Goal: Task Accomplishment & Management: Use online tool/utility

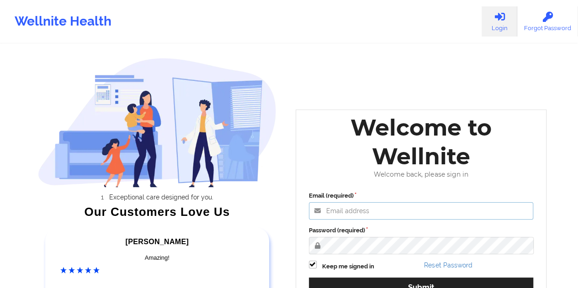
type input "[EMAIL_ADDRESS][DOMAIN_NAME]"
click at [544, 214] on div "Welcome to Wellnite Welcome back, please sign in Email (required) [EMAIL_ADDRES…" at bounding box center [421, 213] width 251 height 207
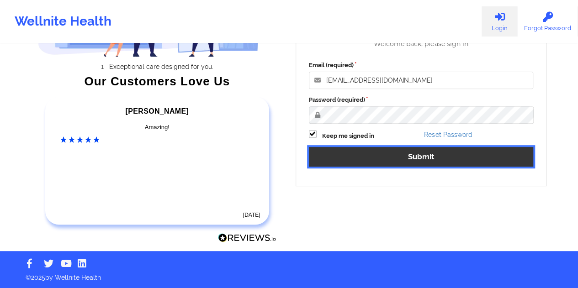
click at [423, 153] on button "Submit" at bounding box center [421, 157] width 225 height 20
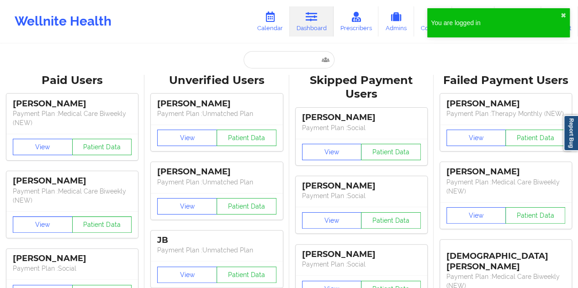
click at [273, 61] on input "text" at bounding box center [288, 59] width 90 height 17
paste input "angelaamthor@yahoo.com"
type input "angelaamthor@yahoo.com"
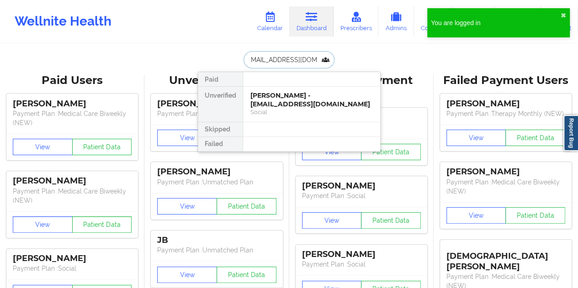
click at [280, 99] on div "Angela Amthor - angelaamthor@yahoo.com" at bounding box center [311, 99] width 122 height 17
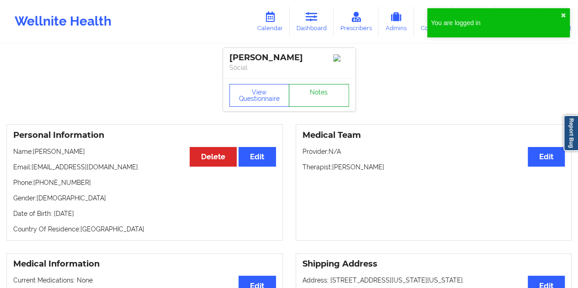
click at [316, 91] on link "Notes" at bounding box center [319, 95] width 60 height 23
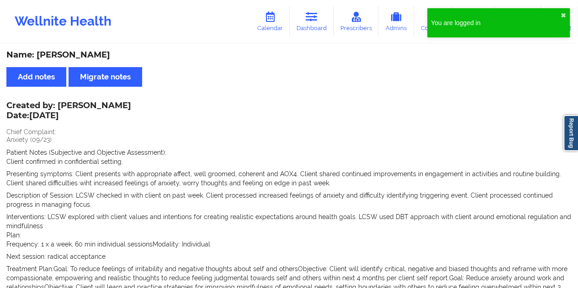
click at [89, 57] on div "Name: Angela Amthor" at bounding box center [288, 55] width 565 height 11
copy div "Amthor"
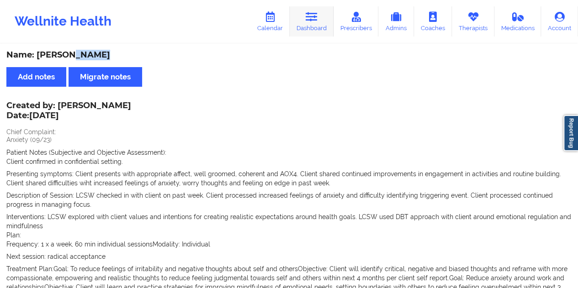
click at [298, 26] on link "Dashboard" at bounding box center [312, 21] width 44 height 30
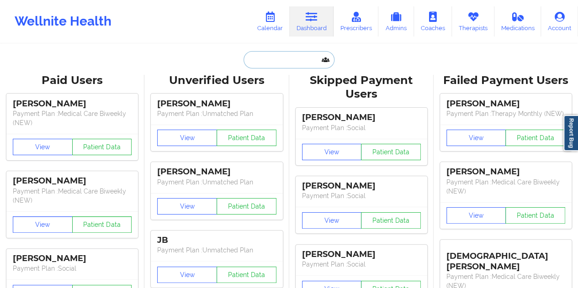
click at [275, 59] on input "text" at bounding box center [288, 59] width 90 height 17
paste input "moslopez.3@gmail.com"
type input "moslopez.3@gmail.com"
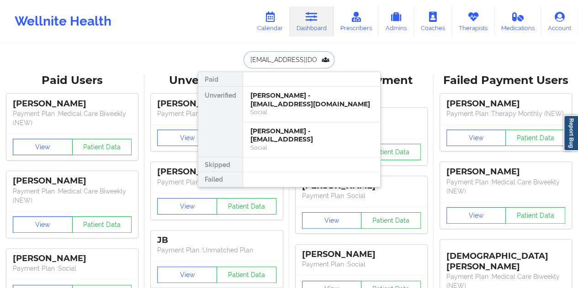
click at [270, 103] on div "Victor Varela - moslopez.3@gmail.com" at bounding box center [311, 99] width 122 height 17
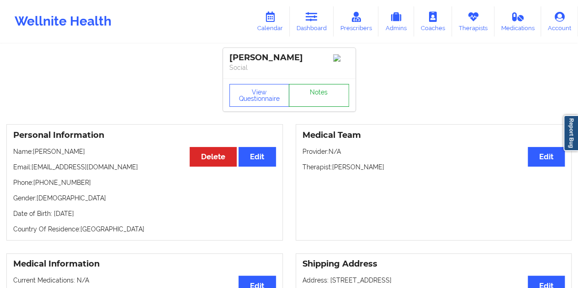
click at [309, 100] on link "Notes" at bounding box center [319, 95] width 60 height 23
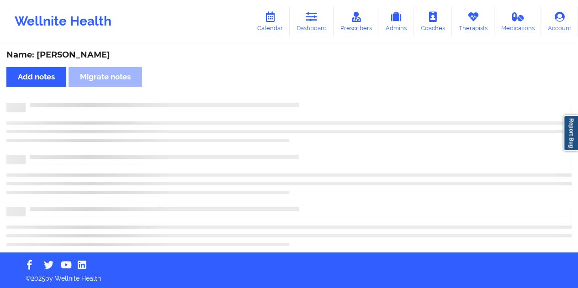
click at [79, 51] on div "Name: Victor Varela" at bounding box center [288, 55] width 565 height 11
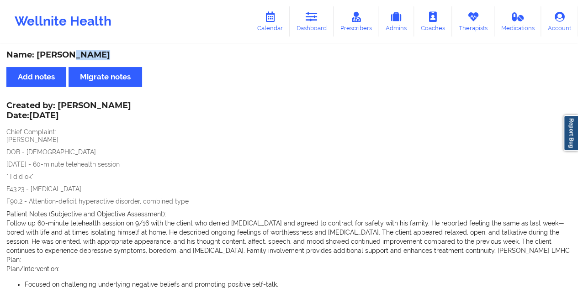
copy div "Varela"
click at [312, 18] on icon at bounding box center [312, 17] width 12 height 10
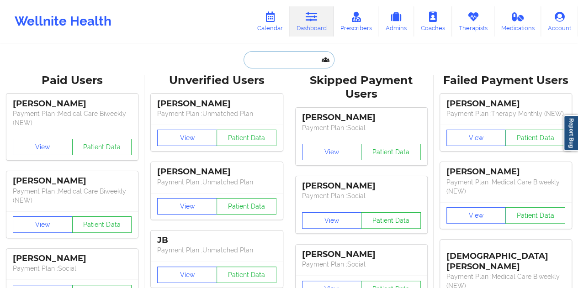
click at [273, 57] on input "text" at bounding box center [288, 59] width 90 height 17
paste input "asandefur0@gmail.com"
type input "asandefur0@gmail.com"
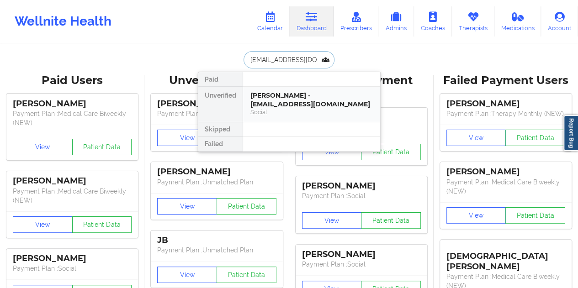
click at [311, 105] on div "Austin Sandefur - asandefur0@gmail.com" at bounding box center [311, 99] width 122 height 17
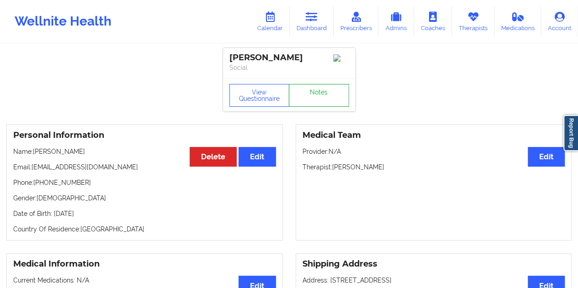
click at [318, 103] on link "Notes" at bounding box center [319, 95] width 60 height 23
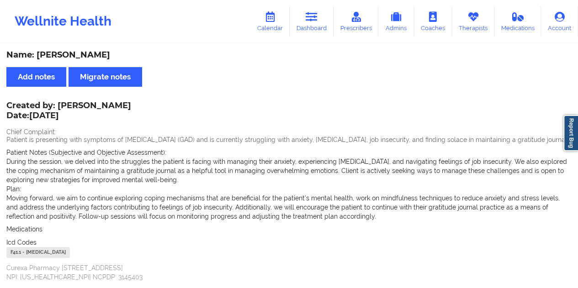
click at [85, 56] on div "Name: Austin Sandefur" at bounding box center [288, 55] width 565 height 11
copy div "Sandefur"
click at [310, 22] on link "Dashboard" at bounding box center [312, 21] width 44 height 30
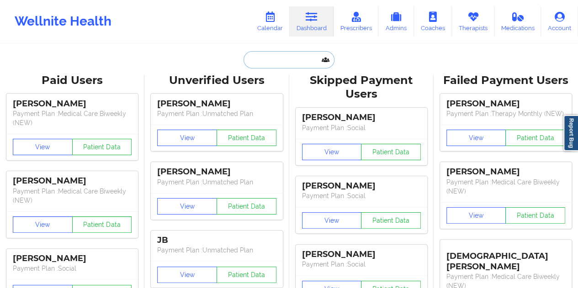
click at [278, 63] on input "text" at bounding box center [288, 59] width 90 height 17
paste input "dhill9871@gmail.com"
type input "dhill9871@gmail.com"
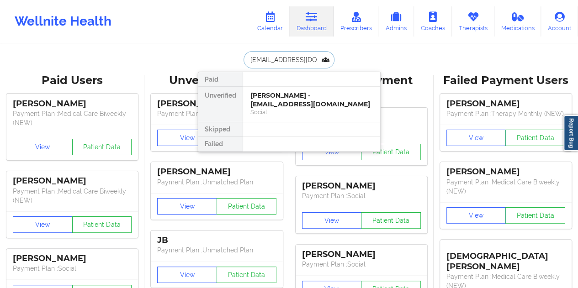
click at [292, 100] on div "Christopher Kaiser - dhill9871@gmail.com" at bounding box center [311, 99] width 122 height 17
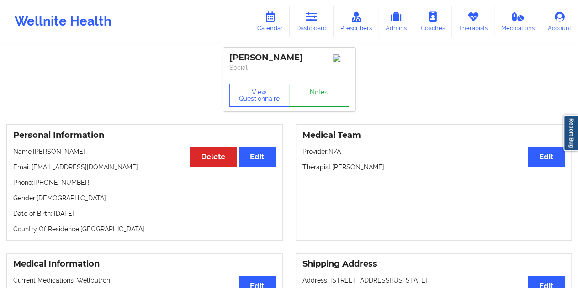
click at [303, 100] on link "Notes" at bounding box center [319, 95] width 60 height 23
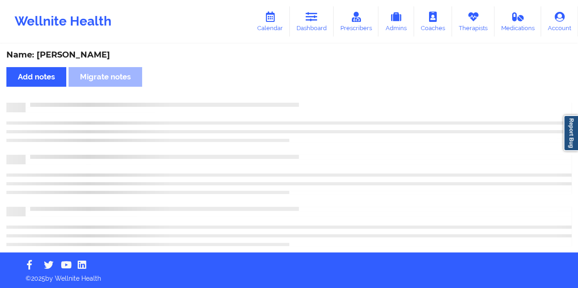
click at [103, 55] on div "Name: Christopher Kaiser" at bounding box center [288, 55] width 565 height 11
copy div "Kaiser"
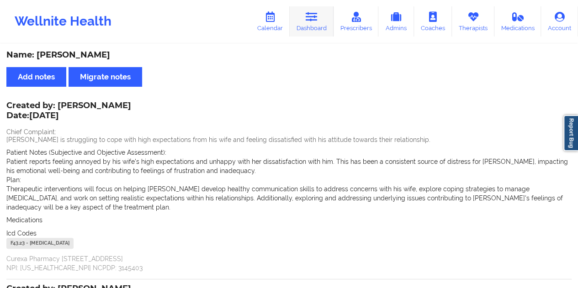
click at [308, 25] on link "Dashboard" at bounding box center [312, 21] width 44 height 30
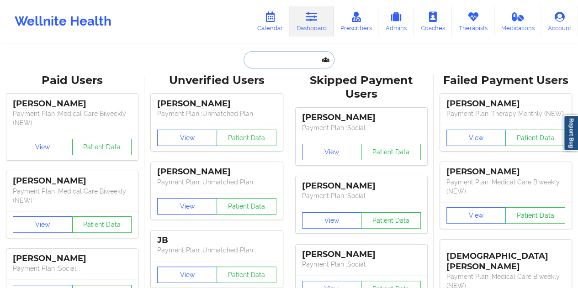
click at [269, 52] on input "text" at bounding box center [288, 59] width 90 height 17
paste input "elainetsevis@gmail.com"
type input "elainetsevis@gmail.com"
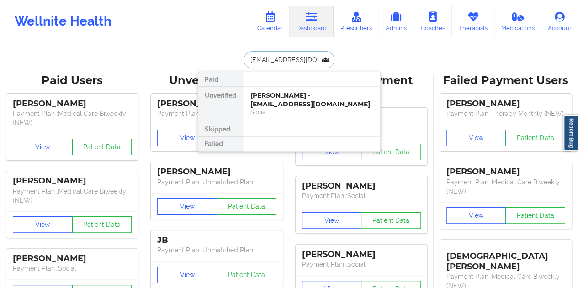
click at [283, 101] on div "Elaine Tsevis - elainetsevis@gmail.com" at bounding box center [311, 99] width 122 height 17
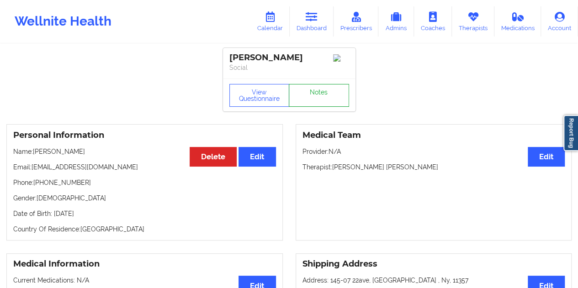
click at [310, 106] on link "Notes" at bounding box center [319, 95] width 60 height 23
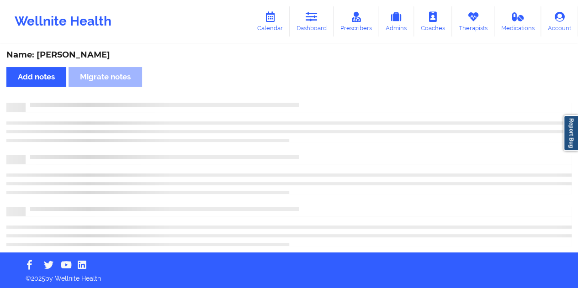
click at [76, 54] on div "Name: Elaine Tsevis" at bounding box center [288, 55] width 565 height 11
copy div "Tsevis"
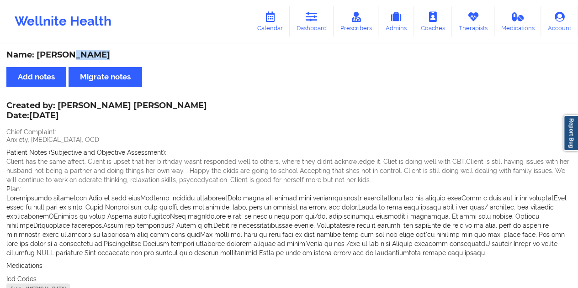
drag, startPoint x: 315, startPoint y: 22, endPoint x: 311, endPoint y: 38, distance: 17.1
click at [315, 22] on icon at bounding box center [312, 17] width 12 height 10
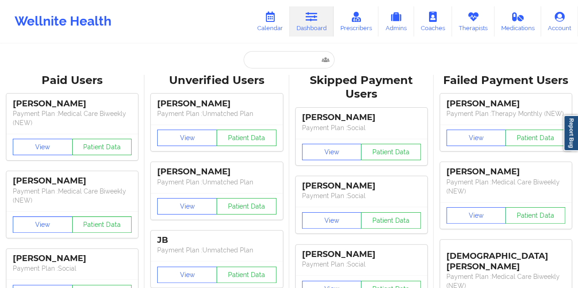
click at [279, 64] on input "text" at bounding box center [288, 59] width 90 height 17
paste input "fsevilla2020@gmail.com"
type input "fsevilla2020@gmail.com"
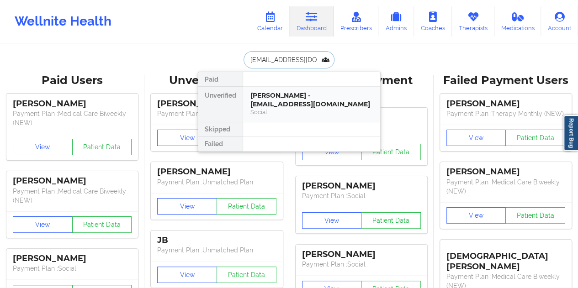
click at [285, 106] on div "Francis Sevilla - fsevilla2020@gmail.com" at bounding box center [311, 99] width 122 height 17
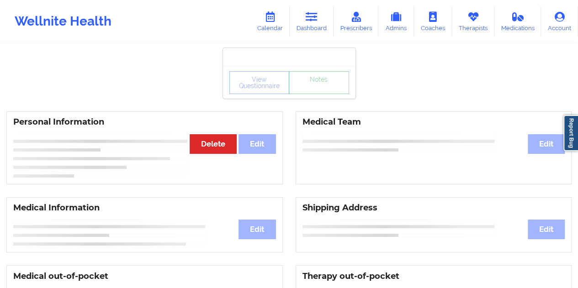
click at [317, 94] on link "Notes" at bounding box center [319, 82] width 60 height 23
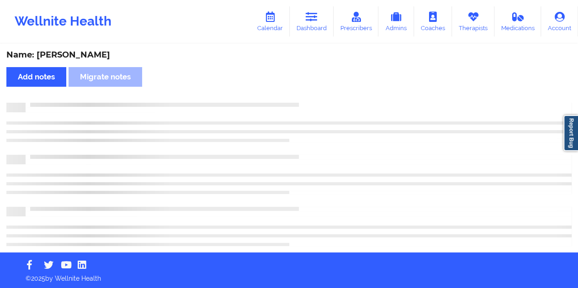
click at [81, 52] on div "Name: Francis Sevilla" at bounding box center [288, 55] width 565 height 11
copy div "Sevilla"
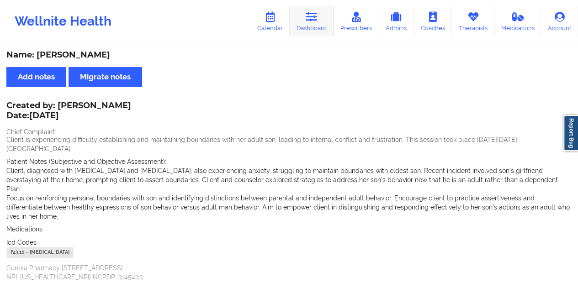
click at [310, 17] on icon at bounding box center [312, 17] width 12 height 10
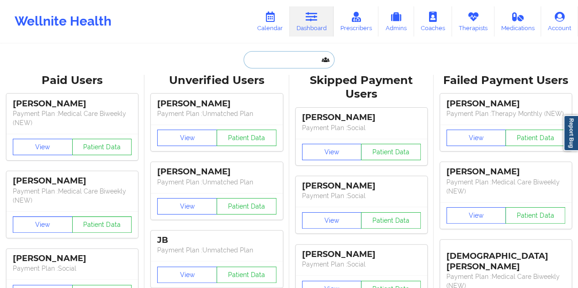
click at [289, 58] on input "text" at bounding box center [288, 59] width 90 height 17
paste input "darnesha_cole@icloud.com"
type input "darnesha_cole@icloud.com"
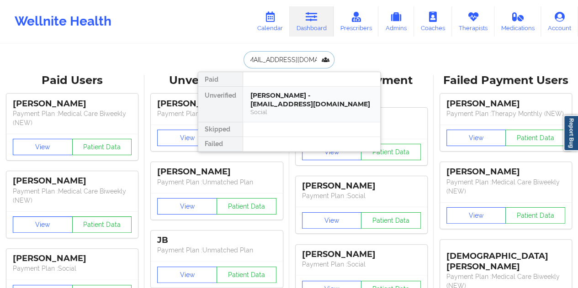
click at [291, 99] on div "DARNESHA COLE - darnesha_cole@icloud.com" at bounding box center [311, 99] width 122 height 17
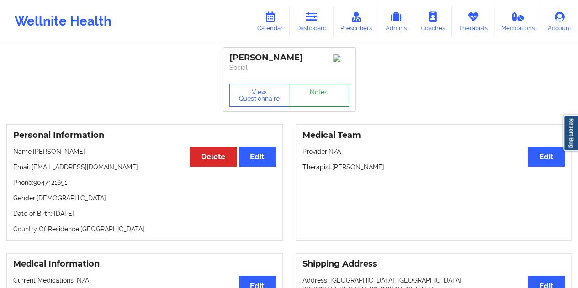
click at [322, 98] on link "Notes" at bounding box center [319, 95] width 60 height 23
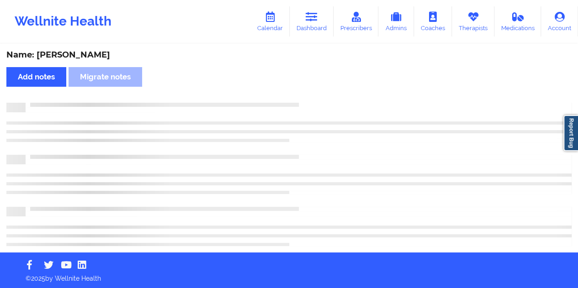
click at [101, 56] on div "Name: DARNESHA COLE" at bounding box center [288, 55] width 565 height 11
copy div "COLE"
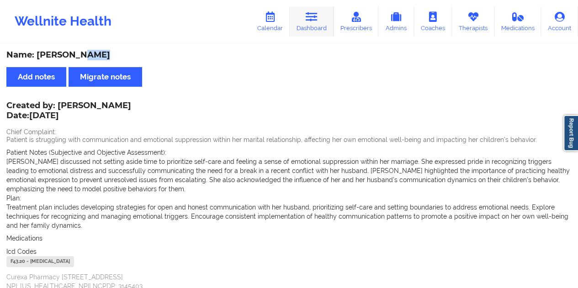
click at [315, 34] on link "Dashboard" at bounding box center [312, 21] width 44 height 30
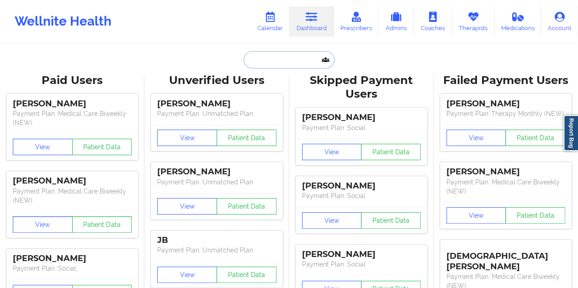
click at [277, 64] on input "text" at bounding box center [288, 59] width 90 height 17
paste input "rachelelorenzo0626@gmail.com"
type input "rachelelorenzo0626@gmail.com"
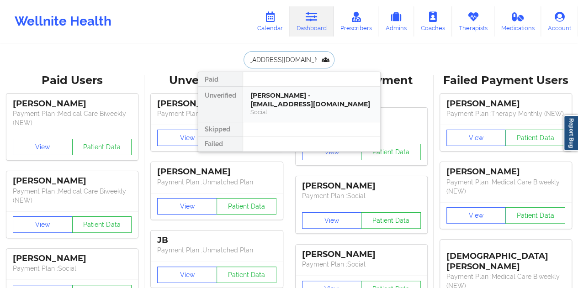
click at [296, 108] on div "Social" at bounding box center [311, 112] width 122 height 8
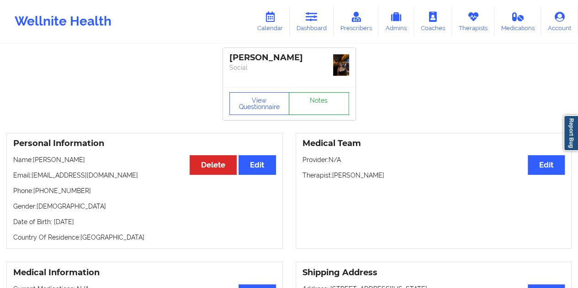
click at [318, 99] on link "Notes" at bounding box center [319, 103] width 60 height 23
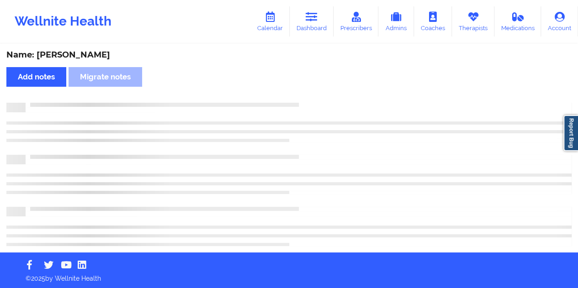
click at [87, 52] on div "Name: Rachel Lorenzo" at bounding box center [288, 55] width 565 height 11
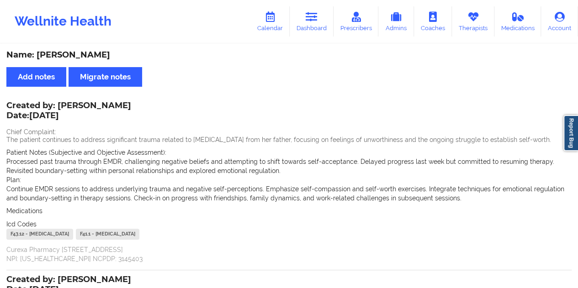
click at [87, 52] on div "Name: Rachel Lorenzo" at bounding box center [288, 55] width 565 height 11
copy div "Lorenzo"
click at [306, 19] on link "Dashboard" at bounding box center [312, 21] width 44 height 30
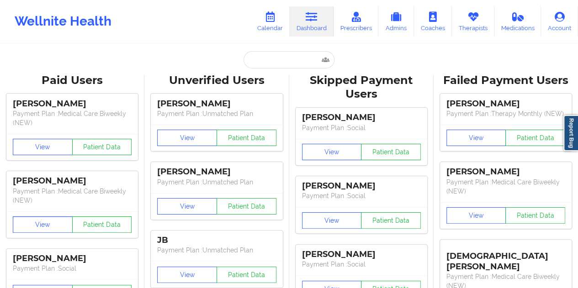
click at [280, 58] on input "text" at bounding box center [288, 59] width 90 height 17
paste input "tinabowman58@yahoo.com"
type input "tinabowman58@yahoo.com"
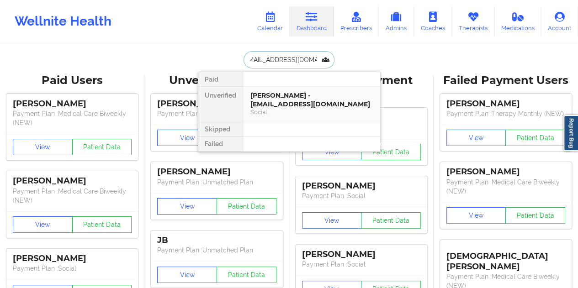
click at [302, 108] on div "Social" at bounding box center [311, 112] width 122 height 8
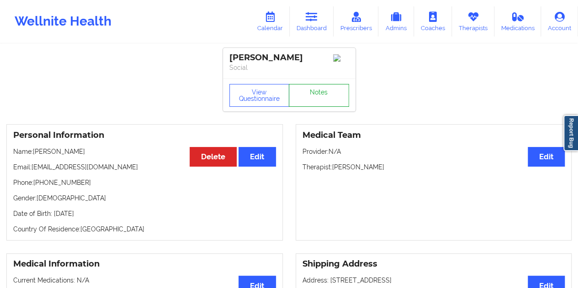
click at [319, 104] on link "Notes" at bounding box center [319, 95] width 60 height 23
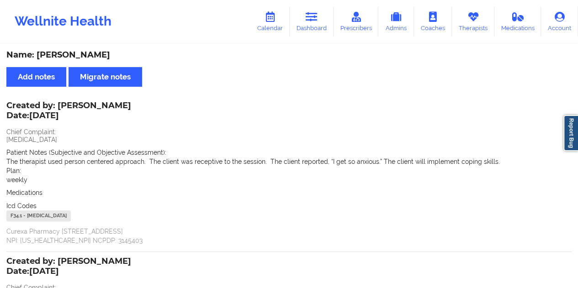
click at [72, 57] on div "Name: tina bowman" at bounding box center [288, 55] width 565 height 11
copy div "bowman"
click at [319, 27] on link "Dashboard" at bounding box center [312, 21] width 44 height 30
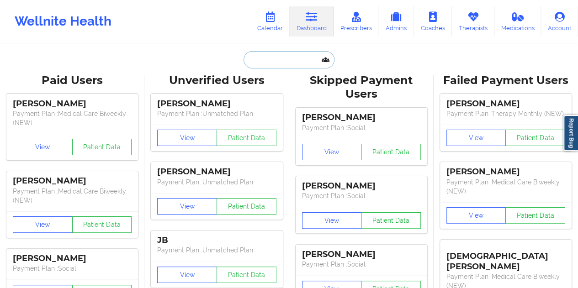
click at [283, 57] on input "text" at bounding box center [288, 59] width 90 height 17
paste input "sarahmiaguerra@gmail.com"
type input "sarahmiaguerra@gmail.com"
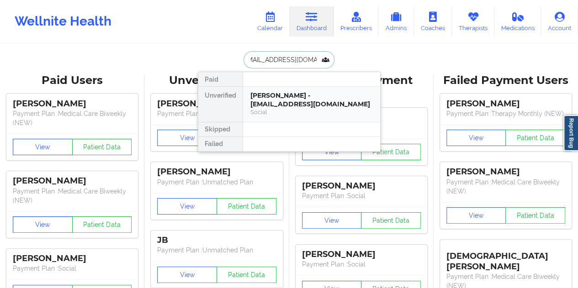
click at [291, 100] on div "Sarah M. Guerra - sarahmiaguerra@gmail.com" at bounding box center [311, 99] width 122 height 17
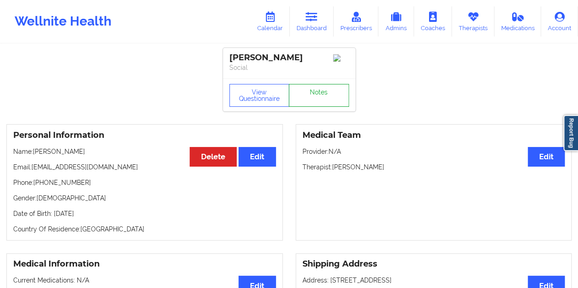
click at [322, 96] on link "Notes" at bounding box center [319, 95] width 60 height 23
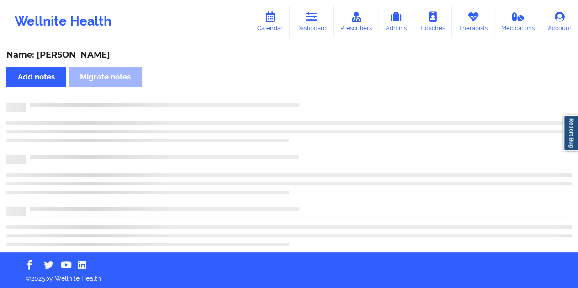
click at [94, 55] on div "Name: Sarah M. Guerra" at bounding box center [288, 55] width 565 height 11
copy div "Guerra"
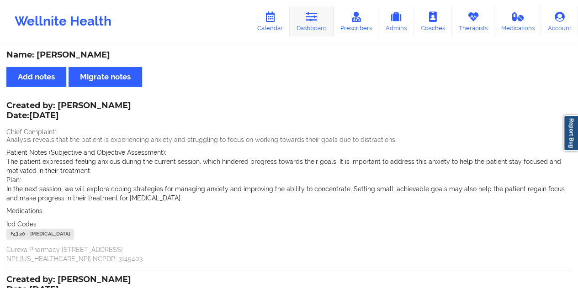
drag, startPoint x: 315, startPoint y: 17, endPoint x: 304, endPoint y: 35, distance: 20.5
click at [314, 17] on icon at bounding box center [312, 17] width 12 height 10
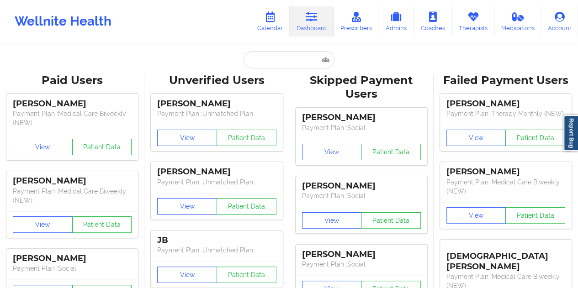
click at [265, 62] on input "text" at bounding box center [288, 59] width 90 height 17
paste input "mabe.landon@gmail.com"
type input "mabe.landon@gmail.com"
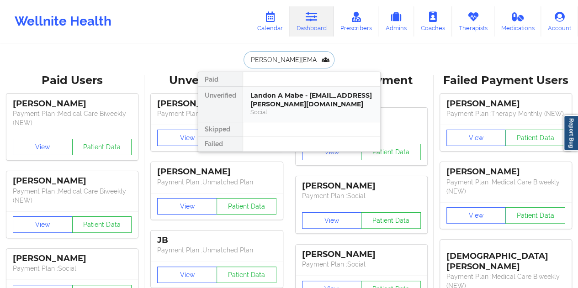
click at [282, 104] on div "Landon A Mabe - mabe.landon@gmail.com" at bounding box center [311, 99] width 122 height 17
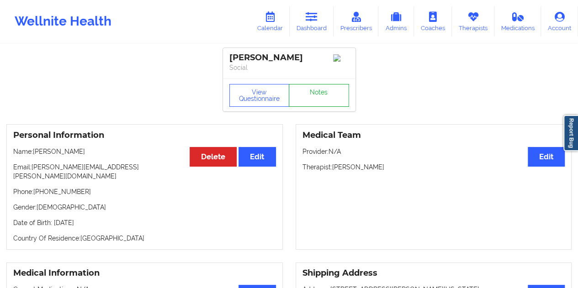
click at [309, 96] on link "Notes" at bounding box center [319, 95] width 60 height 23
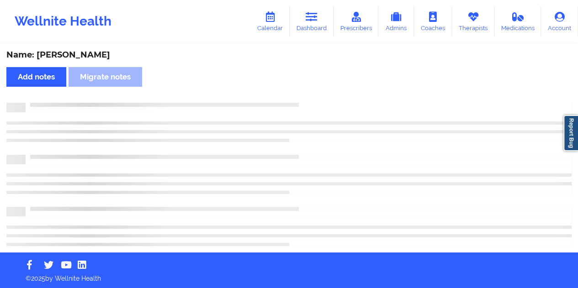
click at [101, 53] on div "Name: Landon A Mabe" at bounding box center [288, 55] width 565 height 11
